Goal: Task Accomplishment & Management: Complete application form

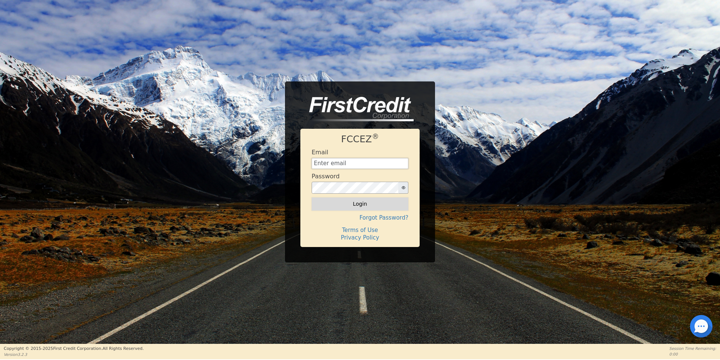
type input "aquaremachtlc@gmail.com"
click at [388, 207] on button "Login" at bounding box center [360, 203] width 97 height 13
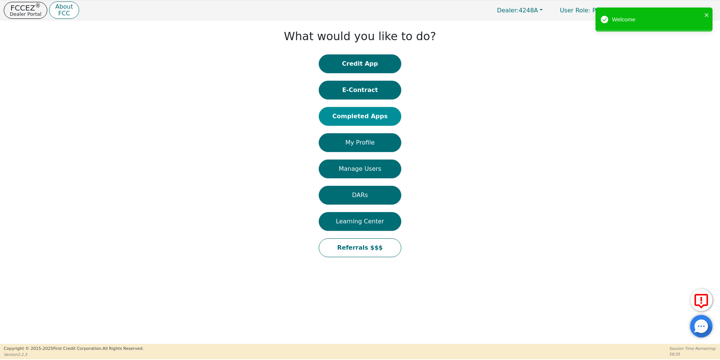
click at [375, 122] on button "Completed Apps" at bounding box center [360, 116] width 83 height 19
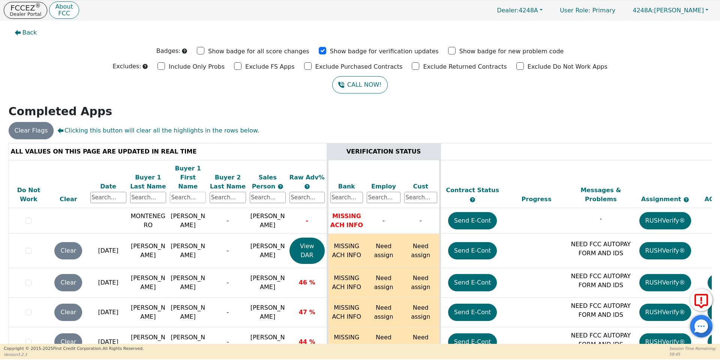
click at [186, 192] on input "text" at bounding box center [188, 197] width 36 height 11
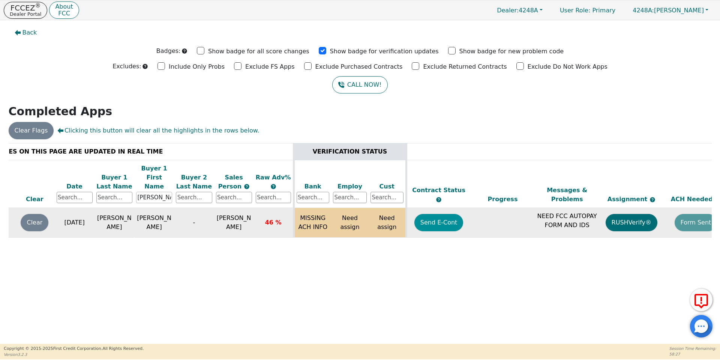
scroll to position [0, 33]
type input "michael"
click at [450, 216] on button "Send E-Cont" at bounding box center [440, 222] width 49 height 17
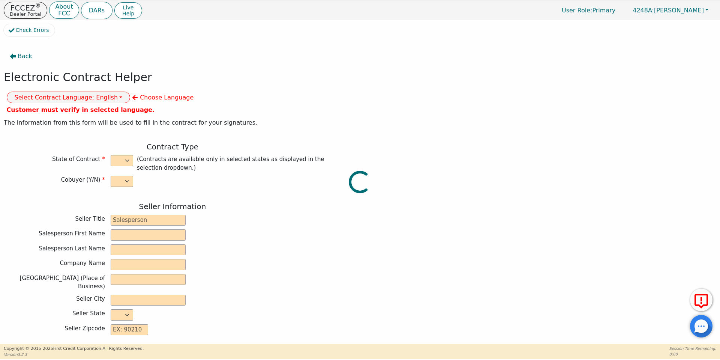
select select "n"
type input "owner"
type input "Ivonne"
type input "Madrid"
type input "AQUA REMACH LLC"
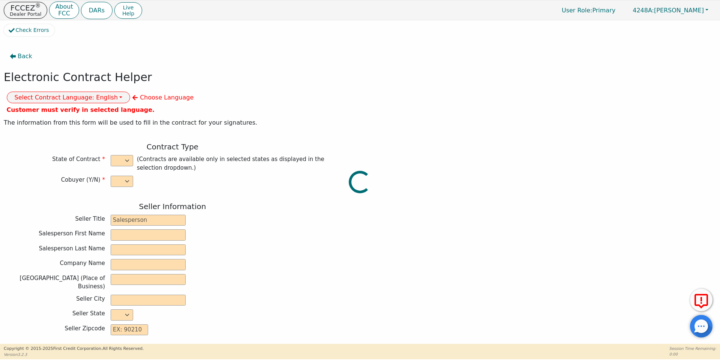
type input "13746 OFFICE PARK DR"
type input "HOUSTON"
select select "TX"
type input "77070"
type input "[PERSON_NAME]"
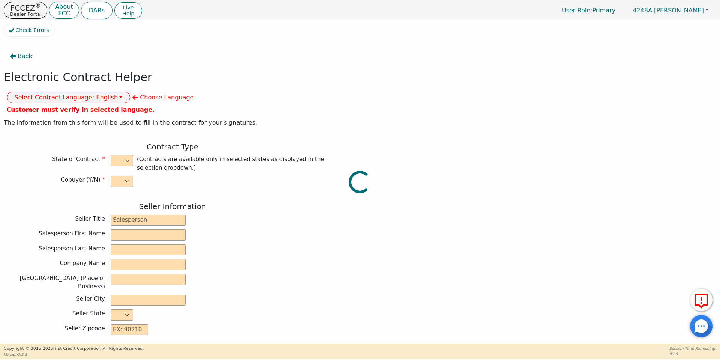
type input "[PERSON_NAME]"
type input "michaelrodz@icloud.com"
type input "1385 Road 5740"
type input "Cleveland"
select select "TX"
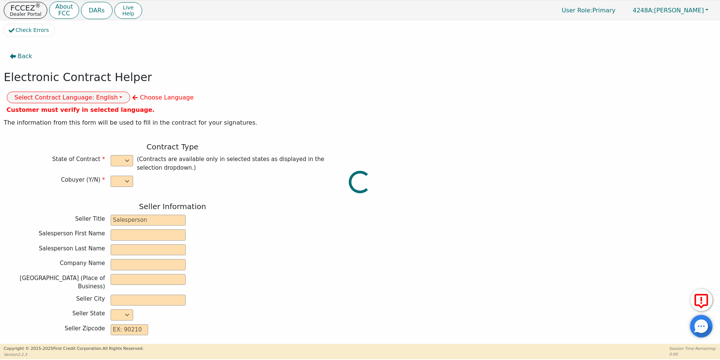
type input "77327"
type input "2025-10-10"
type input "17.99"
type input "2025-11-07"
type input "60"
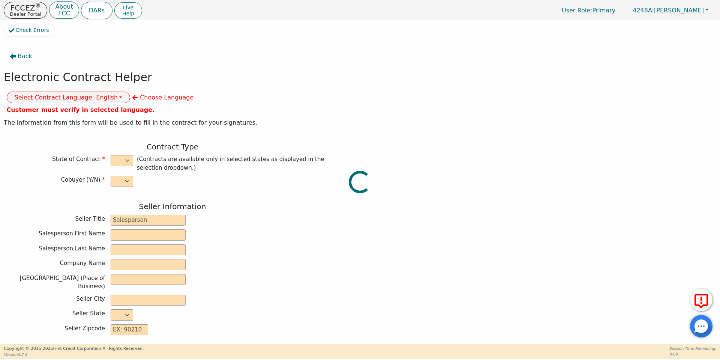
type input "0"
type input "8500.00"
type input "0.00"
type input "8500.00"
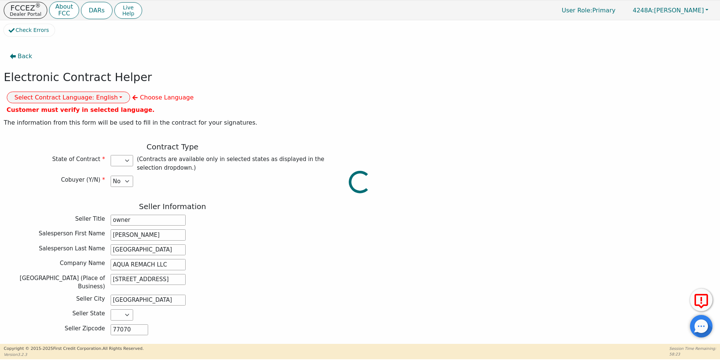
select select "TX"
click at [131, 92] on button "Select Contract Language: English" at bounding box center [69, 98] width 124 height 12
click at [66, 118] on link "Spanish" at bounding box center [36, 123] width 59 height 10
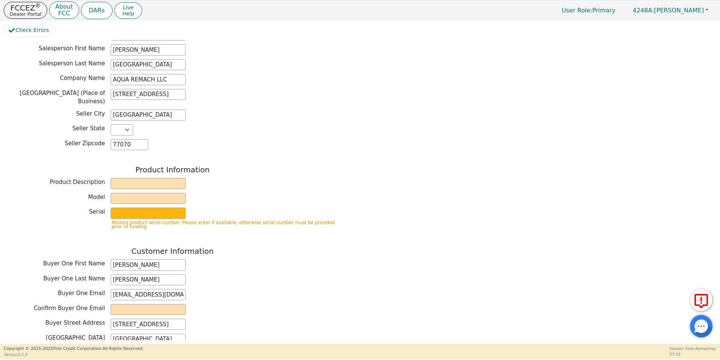
scroll to position [185, 0]
click at [174, 177] on input "text" at bounding box center [148, 182] width 75 height 11
type input "WATER SYSTEMS"
click at [173, 192] on input "text" at bounding box center [148, 197] width 75 height 11
type input "whole house"
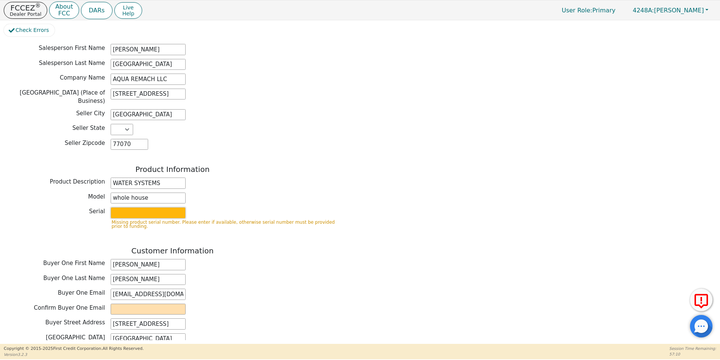
click at [174, 207] on input "text" at bounding box center [148, 212] width 75 height 11
type input "S2156437"
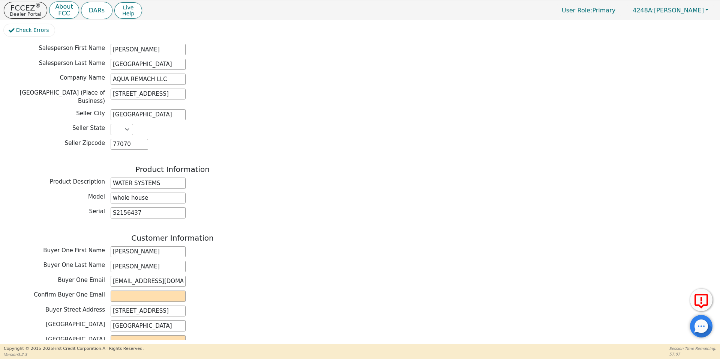
click at [237, 261] on div "Buyer One Last Name Rodriguez" at bounding box center [173, 266] width 338 height 11
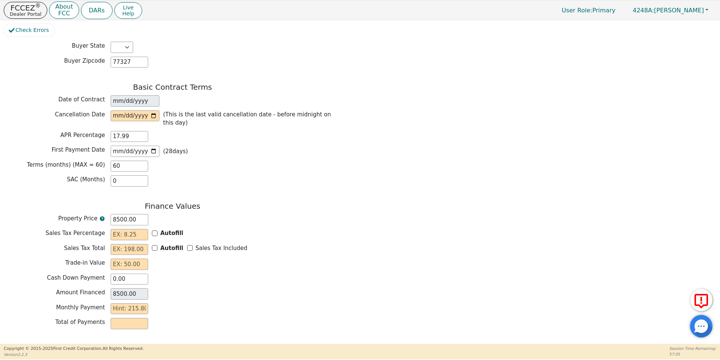
click at [118, 214] on input "8500.00" at bounding box center [130, 219] width 38 height 11
type input "800.00"
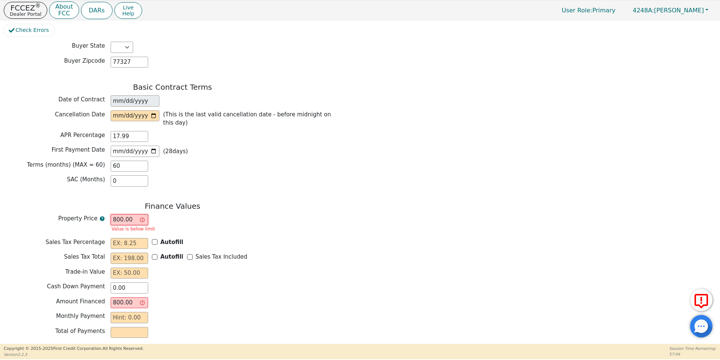
type input "00.00"
type input "0.00"
type input "700.00"
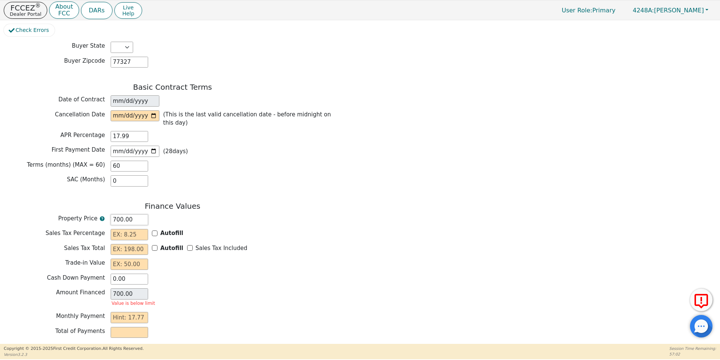
type input "7000.00"
click at [311, 305] on div "Finance Values Property Price 7000.00 Sales Tax Percentage Autofill Sales Tax T…" at bounding box center [173, 266] width 338 height 131
click at [155, 229] on div "Autofill" at bounding box center [168, 233] width 32 height 9
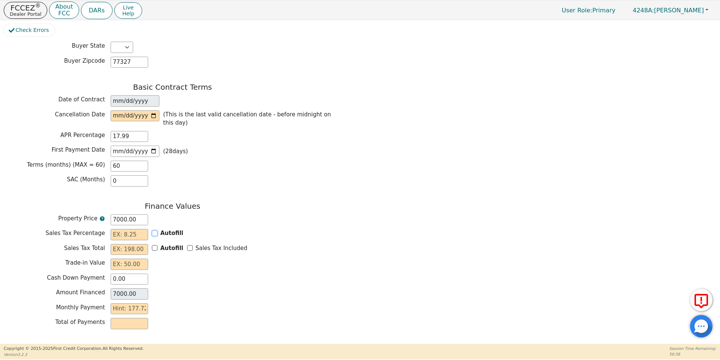
click at [155, 230] on input "Autofill" at bounding box center [155, 233] width 6 height 6
checkbox input "true"
type input "0.00"
click at [187, 245] on input "Sales Tax Included" at bounding box center [190, 248] width 6 height 6
checkbox input "true"
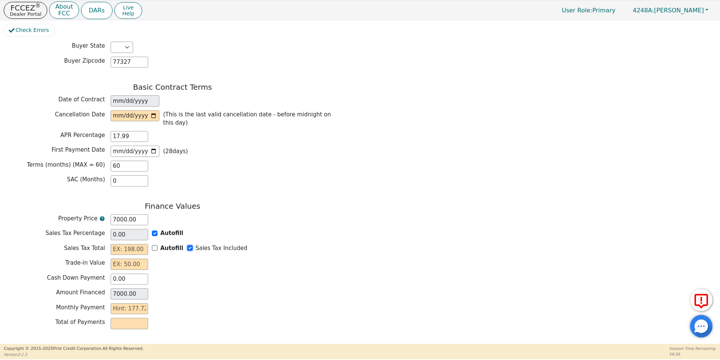
type input "0.00"
click at [119, 258] on div "Trade-in Value" at bounding box center [173, 264] width 338 height 13
click at [121, 258] on input "text" at bounding box center [130, 263] width 38 height 11
type input "0.00"
click at [183, 273] on div "Cash Down Payment 0.00" at bounding box center [173, 278] width 338 height 11
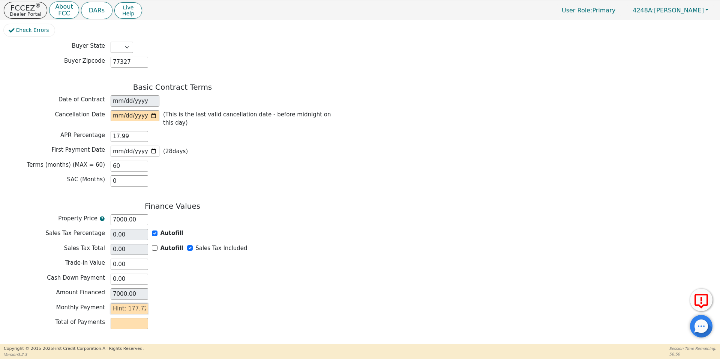
click at [146, 303] on input "text" at bounding box center [130, 308] width 38 height 11
type input "1"
type input "60.00"
type input "17"
type input "1020.00"
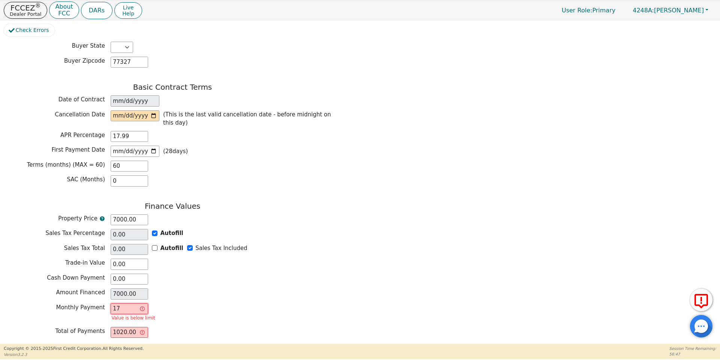
type input "177"
type input "10620.00"
type input "177.6"
type input "10656.00"
type input "177.62"
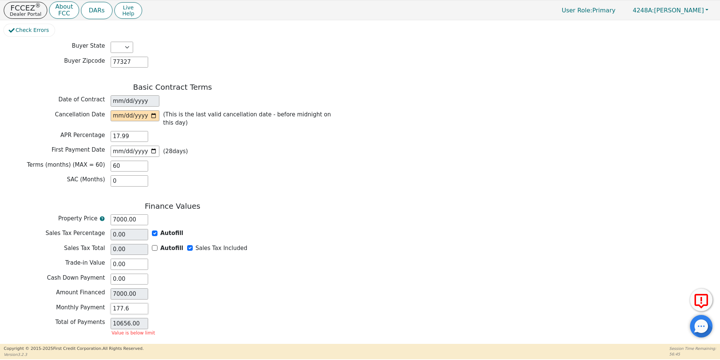
type input "10657.20"
type input "177.62"
click at [180, 288] on div "Amount Financed 7000.00" at bounding box center [173, 293] width 338 height 11
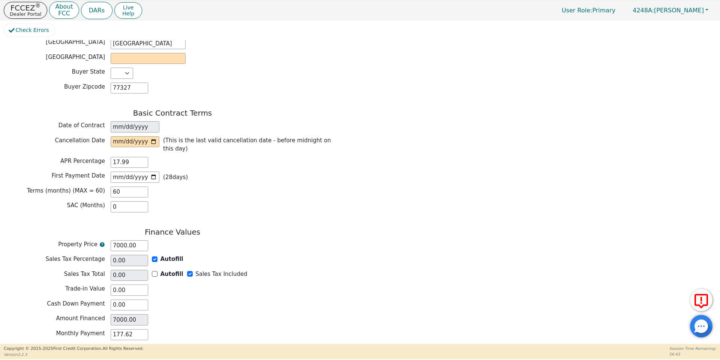
scroll to position [465, 0]
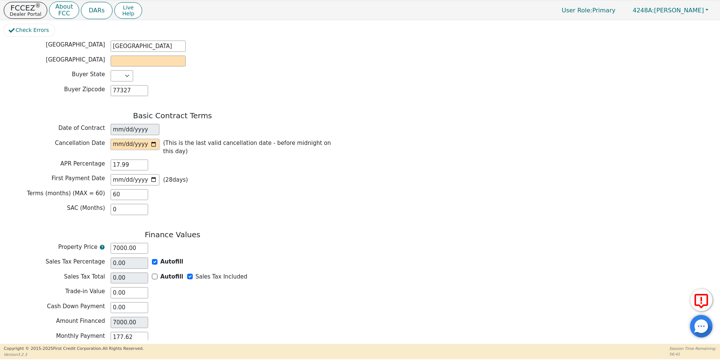
click at [155, 139] on input "date" at bounding box center [135, 144] width 49 height 11
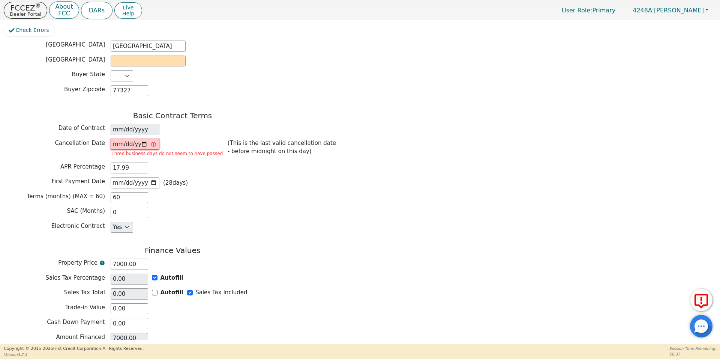
click at [146, 139] on input "2025-10-13" at bounding box center [135, 144] width 49 height 11
type input "2025-10-14"
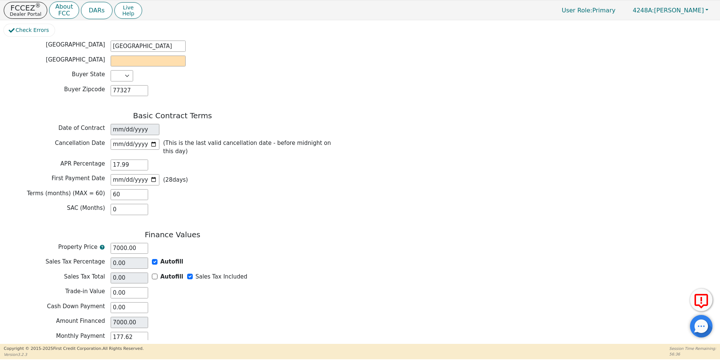
click at [174, 176] on div "Basic Contract Terms Date of Contract 2025-10-10 Cancellation Date 2025-10-14 (…" at bounding box center [173, 165] width 338 height 108
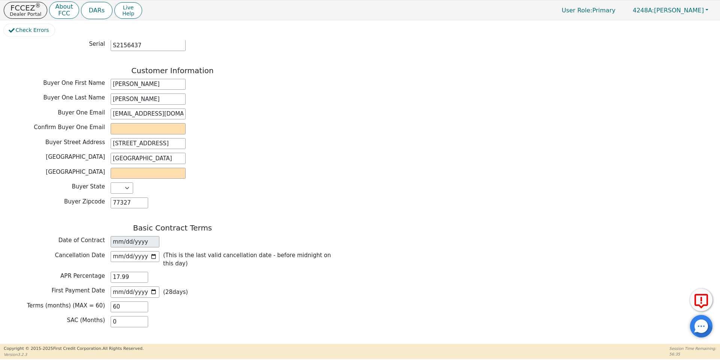
scroll to position [351, 0]
click at [133, 124] on input "email" at bounding box center [148, 129] width 75 height 11
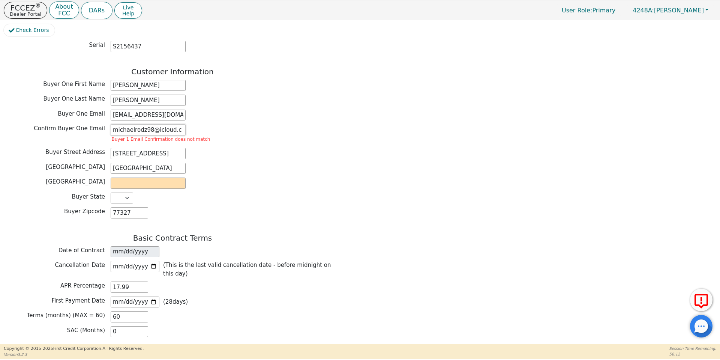
scroll to position [0, 0]
type input "michaelrodz98@icloud.com"
click at [142, 110] on input "michaelrodz@icloud.com" at bounding box center [148, 115] width 75 height 11
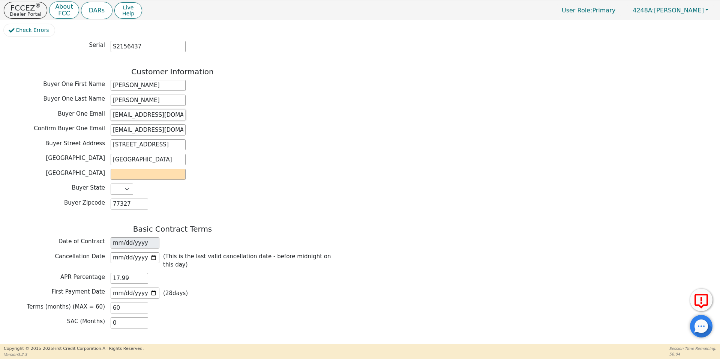
type input "michaelrodz98@icloud.com"
click at [161, 169] on input "text" at bounding box center [148, 174] width 75 height 11
type input "Cleveland"
click at [173, 198] on div "Buyer Zipcode 77327" at bounding box center [173, 203] width 338 height 11
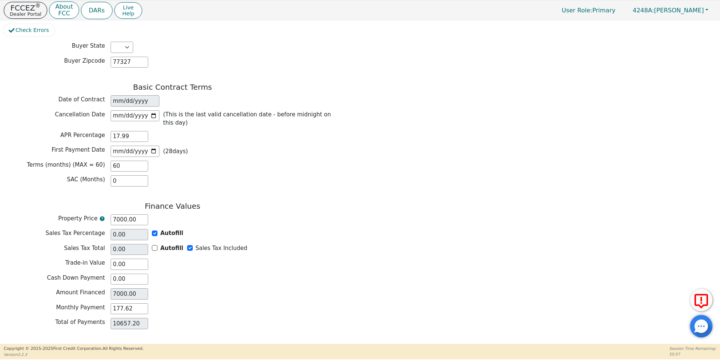
click at [63, 344] on button "Review & Begin Contract" at bounding box center [47, 352] width 87 height 17
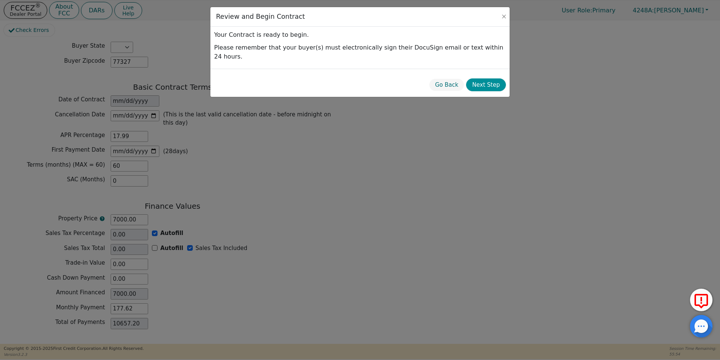
click at [490, 80] on button "Next Step" at bounding box center [486, 84] width 40 height 13
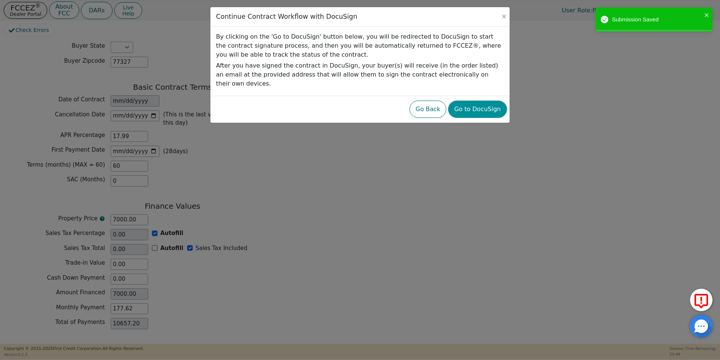
click at [488, 104] on button "Go to DocuSign" at bounding box center [477, 109] width 59 height 17
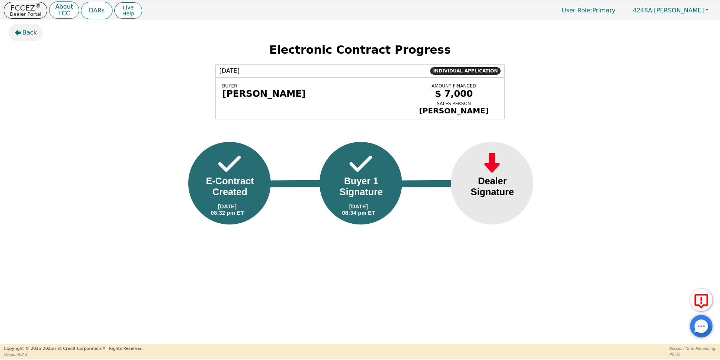
click at [24, 26] on button "Back" at bounding box center [26, 32] width 35 height 17
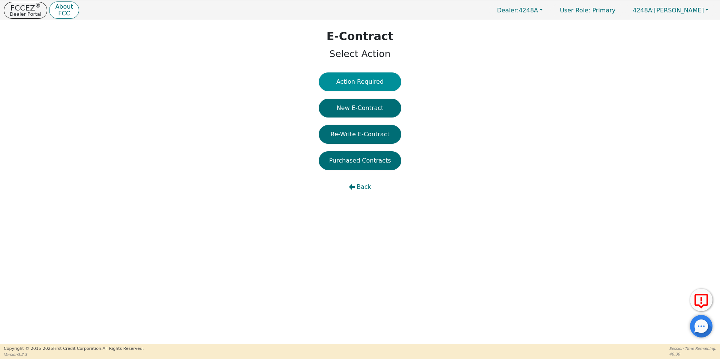
click at [358, 80] on button "Action Required" at bounding box center [360, 81] width 83 height 19
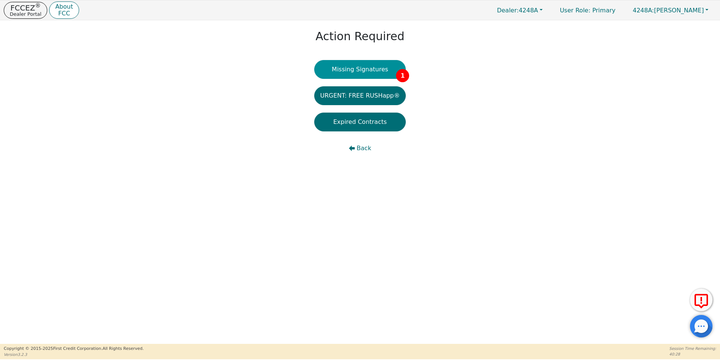
click at [356, 72] on button "Missing Signatures 1" at bounding box center [360, 69] width 92 height 19
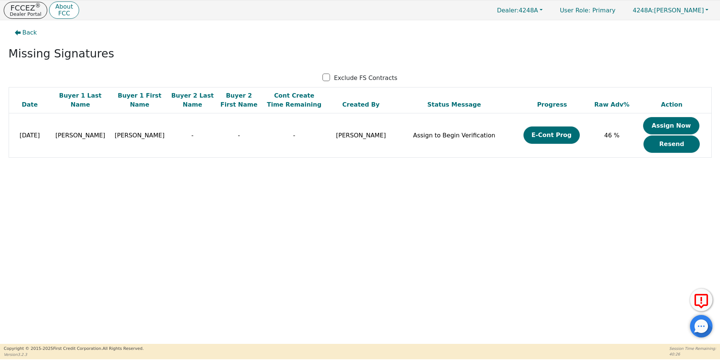
click at [660, 123] on button "Assign Now" at bounding box center [671, 125] width 56 height 17
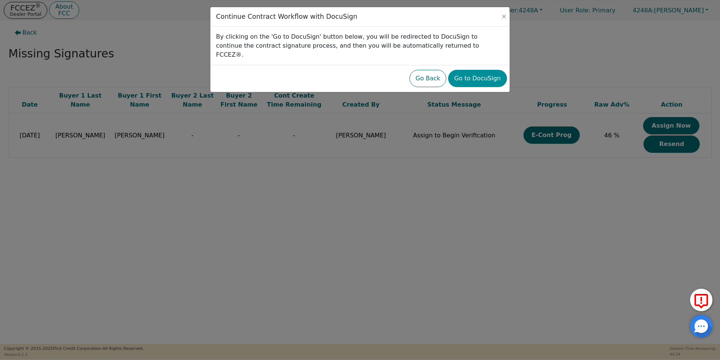
click at [487, 70] on button "Go to DocuSign" at bounding box center [477, 78] width 59 height 17
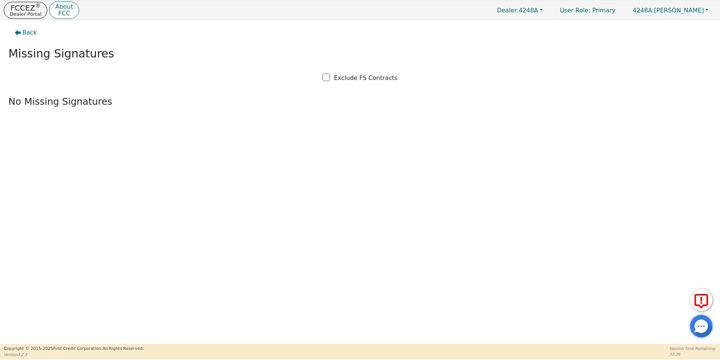
click at [445, 161] on div "Back Missing Signatures Exclude FS Contracts No Missing Signatures" at bounding box center [360, 181] width 720 height 323
